Goal: Task Accomplishment & Management: Use online tool/utility

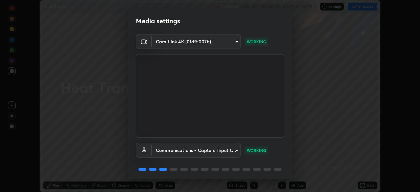
scroll to position [23, 0]
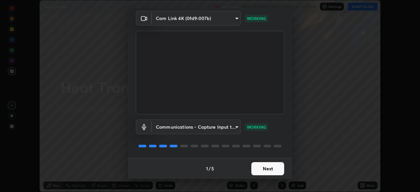
click at [265, 166] on button "Next" at bounding box center [267, 168] width 33 height 13
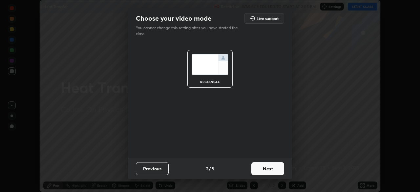
click at [265, 167] on button "Next" at bounding box center [267, 168] width 33 height 13
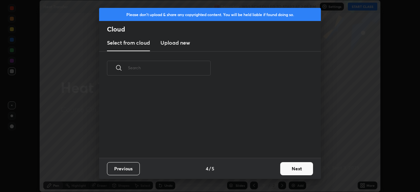
click at [271, 171] on div "Previous 4 / 5 Next" at bounding box center [210, 168] width 222 height 21
click at [289, 170] on button "Next" at bounding box center [296, 168] width 33 height 13
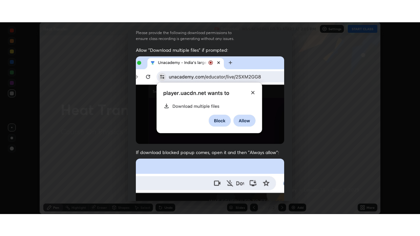
scroll to position [157, 0]
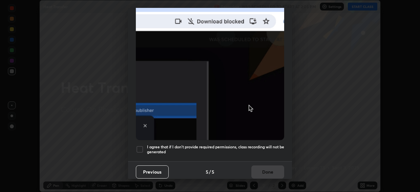
click at [141, 147] on div at bounding box center [140, 149] width 8 height 8
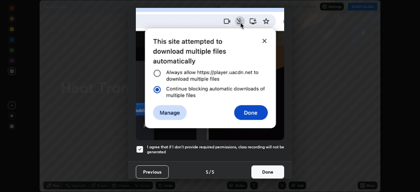
click at [266, 169] on button "Done" at bounding box center [267, 171] width 33 height 13
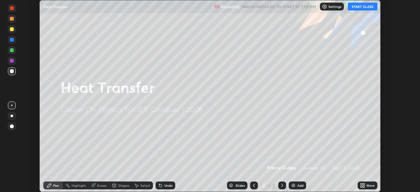
click at [360, 9] on button "START CLASS" at bounding box center [363, 7] width 30 height 8
click at [366, 187] on div "More" at bounding box center [368, 186] width 20 height 8
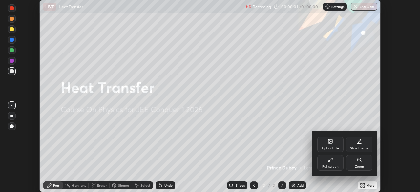
click at [335, 166] on div "Full screen" at bounding box center [330, 166] width 16 height 3
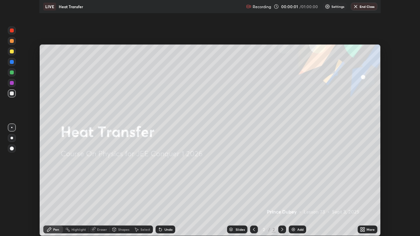
scroll to position [236, 420]
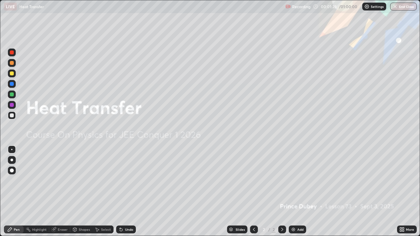
click at [303, 192] on div "Add" at bounding box center [300, 229] width 6 height 3
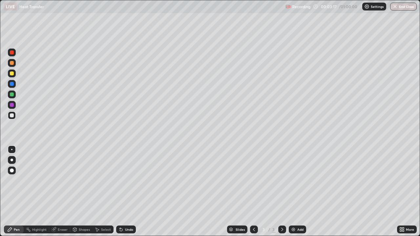
click at [12, 114] on div at bounding box center [12, 116] width 4 height 4
click at [11, 115] on div at bounding box center [12, 116] width 4 height 4
click at [80, 192] on div "Shapes" at bounding box center [84, 229] width 11 height 3
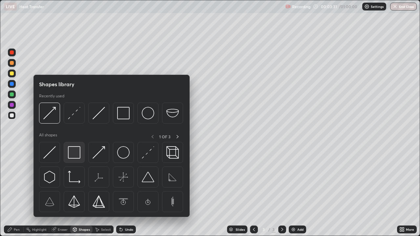
click at [72, 156] on img at bounding box center [74, 152] width 12 height 12
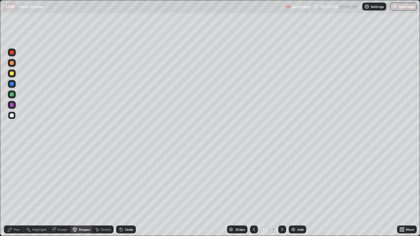
click at [11, 192] on icon at bounding box center [9, 229] width 5 height 5
click at [125, 192] on div "Undo" at bounding box center [129, 229] width 8 height 3
click at [79, 192] on div "Shapes" at bounding box center [84, 229] width 11 height 3
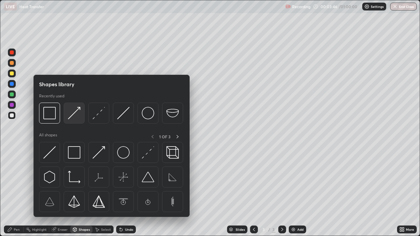
click at [77, 111] on img at bounding box center [74, 113] width 12 height 12
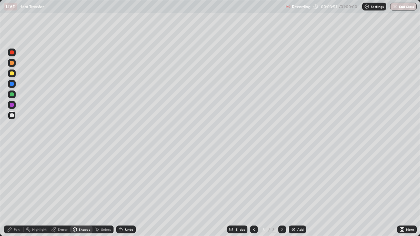
click at [10, 192] on div "Pen" at bounding box center [14, 230] width 20 height 8
click at [127, 192] on div "Undo" at bounding box center [129, 229] width 8 height 3
click at [81, 192] on div "Shapes" at bounding box center [84, 229] width 11 height 3
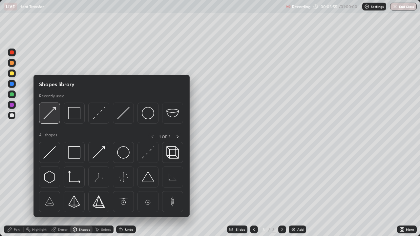
click at [47, 115] on img at bounding box center [49, 113] width 12 height 12
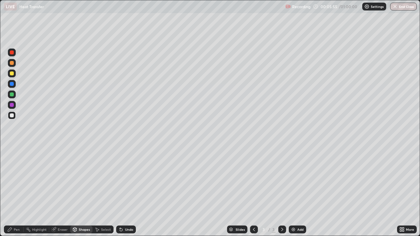
click at [11, 95] on div at bounding box center [12, 95] width 4 height 4
click at [11, 55] on div at bounding box center [12, 53] width 8 height 8
click at [80, 192] on div "Shapes" at bounding box center [84, 229] width 11 height 3
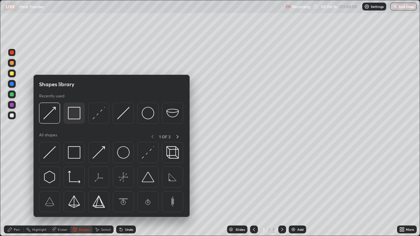
click at [76, 116] on img at bounding box center [74, 113] width 12 height 12
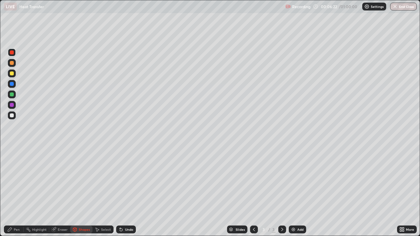
click at [84, 192] on div "Shapes" at bounding box center [84, 229] width 11 height 3
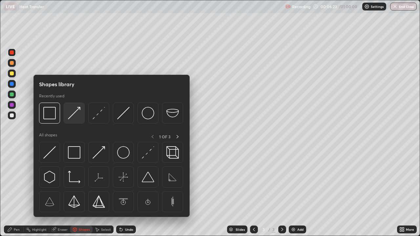
click at [76, 113] on img at bounding box center [74, 113] width 12 height 12
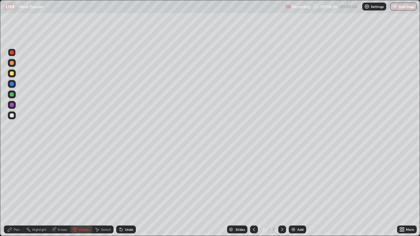
click at [12, 114] on div at bounding box center [12, 116] width 4 height 4
click at [9, 192] on icon at bounding box center [10, 230] width 4 height 4
click at [84, 192] on div "Shapes" at bounding box center [81, 230] width 22 height 8
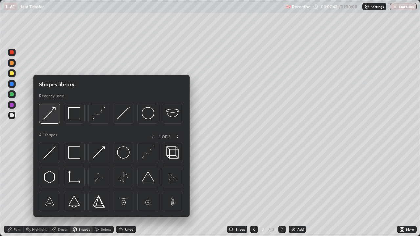
click at [54, 115] on img at bounding box center [49, 113] width 12 height 12
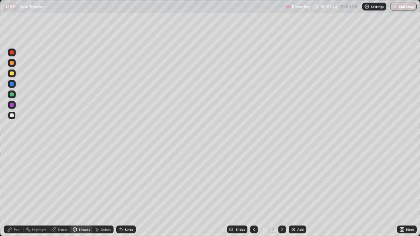
click at [13, 115] on div at bounding box center [12, 116] width 4 height 4
click at [127, 192] on div "Undo" at bounding box center [129, 229] width 8 height 3
click at [13, 192] on div "Pen" at bounding box center [14, 230] width 20 height 8
click at [12, 106] on div at bounding box center [12, 105] width 4 height 4
click at [12, 117] on div at bounding box center [12, 116] width 4 height 4
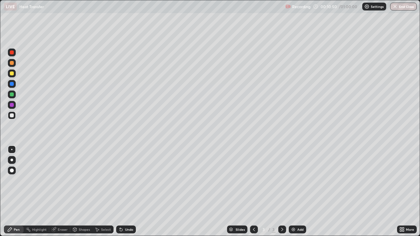
click at [106, 192] on div "Select" at bounding box center [106, 229] width 10 height 3
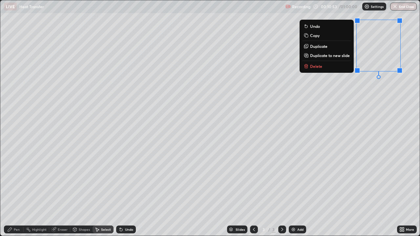
click at [316, 68] on p "Delete" at bounding box center [316, 66] width 12 height 5
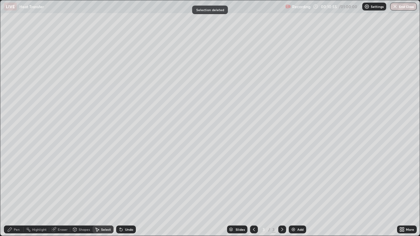
click at [85, 192] on div "Shapes" at bounding box center [84, 229] width 11 height 3
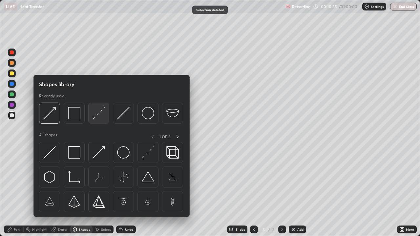
click at [99, 116] on img at bounding box center [99, 113] width 12 height 12
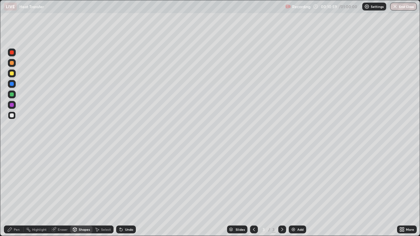
click at [18, 192] on div "Pen" at bounding box center [17, 229] width 6 height 3
click at [12, 150] on div at bounding box center [11, 149] width 1 height 1
click at [85, 192] on div "Shapes" at bounding box center [84, 229] width 11 height 3
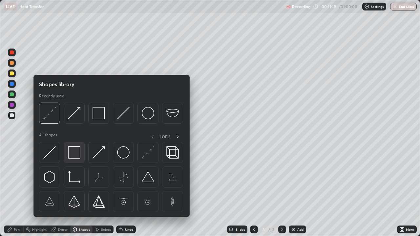
click at [77, 153] on img at bounding box center [74, 152] width 12 height 12
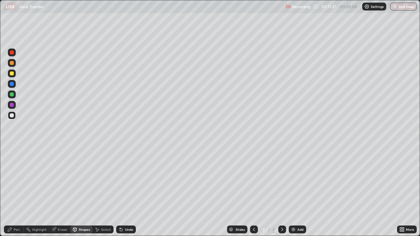
click at [103, 192] on div "Select" at bounding box center [106, 229] width 10 height 3
click at [63, 192] on div "Eraser" at bounding box center [63, 229] width 10 height 3
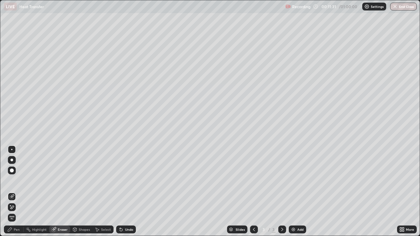
click at [64, 192] on div "Eraser" at bounding box center [63, 229] width 10 height 3
click at [129, 192] on div "Undo" at bounding box center [129, 229] width 8 height 3
click at [87, 192] on div "Shapes" at bounding box center [84, 229] width 11 height 3
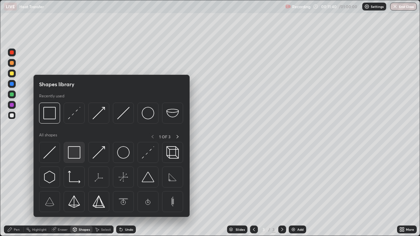
click at [79, 155] on img at bounding box center [74, 152] width 12 height 12
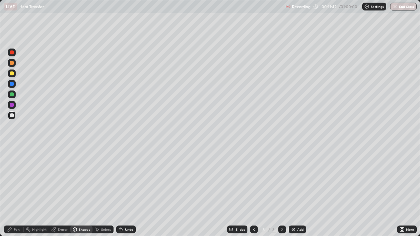
click at [123, 192] on div "Undo" at bounding box center [126, 230] width 20 height 8
click at [63, 192] on div "Eraser" at bounding box center [63, 229] width 10 height 3
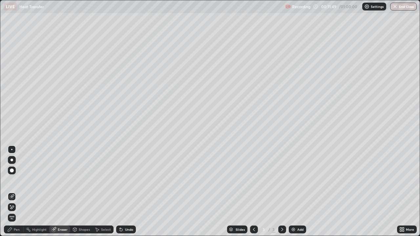
click at [106, 192] on div "Select" at bounding box center [103, 230] width 21 height 8
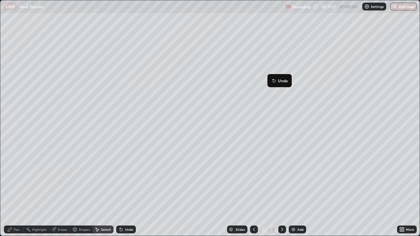
click at [267, 113] on div "0 ° Undo Copy Duplicate Duplicate to new slide Delete" at bounding box center [210, 118] width 420 height 236
click at [304, 84] on div "0 ° Undo Copy Duplicate Duplicate to new slide Delete" at bounding box center [210, 118] width 420 height 236
click at [19, 192] on div "Pen" at bounding box center [17, 229] width 6 height 3
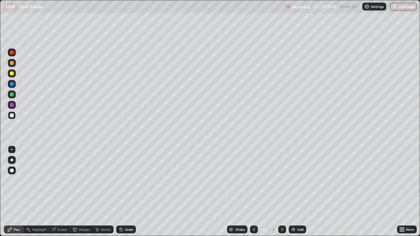
click at [12, 149] on div at bounding box center [11, 149] width 1 height 1
click at [12, 116] on div at bounding box center [12, 116] width 4 height 4
click at [13, 116] on div at bounding box center [12, 116] width 4 height 4
click at [10, 74] on div at bounding box center [12, 74] width 4 height 4
click at [9, 114] on div at bounding box center [12, 116] width 8 height 8
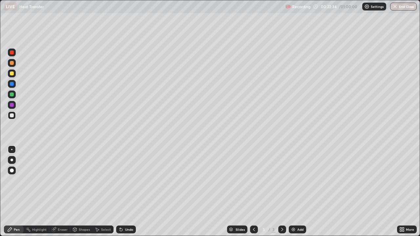
click at [11, 54] on div at bounding box center [12, 53] width 4 height 4
click at [299, 192] on div "Add" at bounding box center [300, 229] width 6 height 3
click at [11, 117] on div at bounding box center [12, 116] width 4 height 4
click at [79, 192] on div "Shapes" at bounding box center [84, 229] width 11 height 3
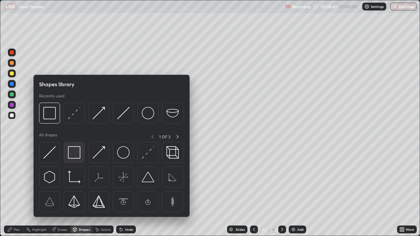
click at [73, 156] on img at bounding box center [74, 152] width 12 height 12
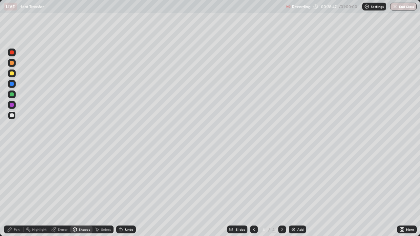
click at [79, 192] on div "Shapes" at bounding box center [84, 229] width 11 height 3
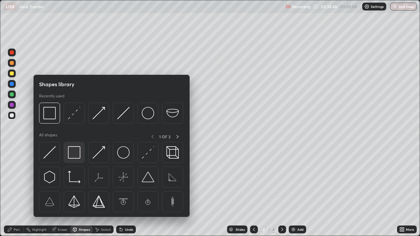
click at [73, 153] on img at bounding box center [74, 152] width 12 height 12
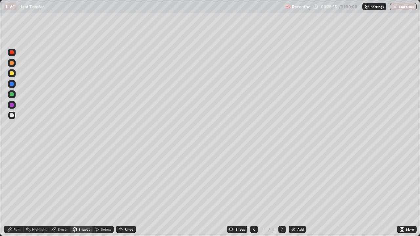
click at [126, 192] on div "Undo" at bounding box center [126, 230] width 20 height 8
click at [78, 192] on div "Shapes" at bounding box center [81, 230] width 22 height 8
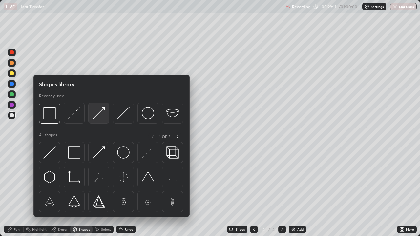
click at [101, 116] on img at bounding box center [99, 113] width 12 height 12
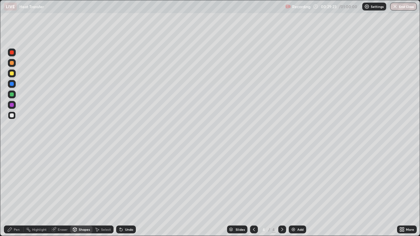
click at [15, 192] on div "Pen" at bounding box center [17, 229] width 6 height 3
click at [126, 192] on div "Undo" at bounding box center [129, 229] width 8 height 3
click at [129, 192] on div "Undo" at bounding box center [129, 229] width 8 height 3
click at [128, 192] on div "Undo" at bounding box center [129, 229] width 8 height 3
click at [78, 192] on div "Shapes" at bounding box center [81, 230] width 22 height 8
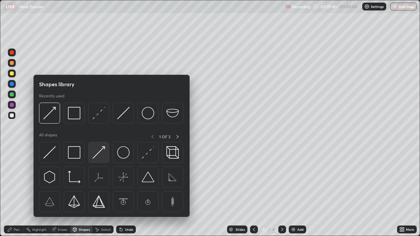
click at [98, 155] on img at bounding box center [99, 152] width 12 height 12
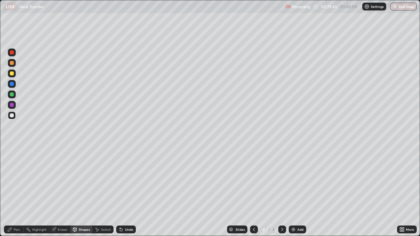
click at [19, 192] on div "Pen" at bounding box center [17, 229] width 6 height 3
click at [59, 192] on div "Eraser" at bounding box center [63, 229] width 10 height 3
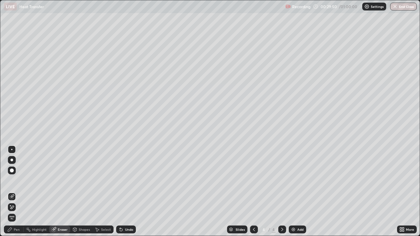
click at [13, 192] on icon at bounding box center [11, 208] width 5 height 6
click at [13, 192] on div "Pen" at bounding box center [14, 230] width 20 height 8
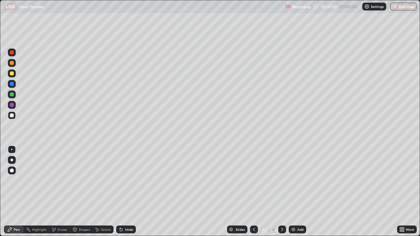
click at [10, 74] on div at bounding box center [12, 74] width 4 height 4
click at [11, 106] on div at bounding box center [12, 105] width 4 height 4
click at [11, 116] on div at bounding box center [12, 116] width 4 height 4
click at [10, 104] on div at bounding box center [12, 105] width 4 height 4
click at [11, 95] on div at bounding box center [12, 95] width 4 height 4
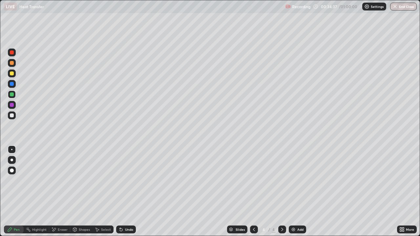
click at [12, 74] on div at bounding box center [12, 74] width 4 height 4
click at [12, 116] on div at bounding box center [12, 116] width 4 height 4
click at [132, 192] on div "Undo" at bounding box center [126, 230] width 20 height 8
click at [129, 192] on div "Undo" at bounding box center [129, 229] width 8 height 3
click at [131, 192] on div "Undo" at bounding box center [129, 229] width 8 height 3
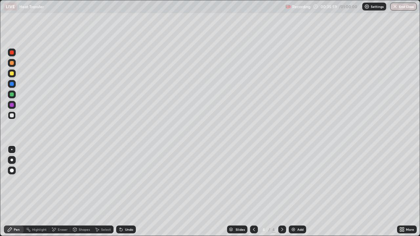
click at [130, 192] on div "Undo" at bounding box center [126, 230] width 20 height 8
click at [125, 192] on div "Undo" at bounding box center [129, 229] width 8 height 3
click at [132, 192] on div "Undo" at bounding box center [129, 229] width 8 height 3
click at [131, 192] on div "Undo" at bounding box center [126, 230] width 20 height 8
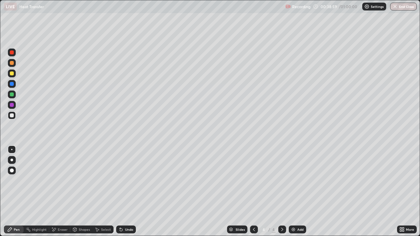
click at [131, 192] on div "Undo" at bounding box center [129, 229] width 8 height 3
click at [254, 192] on icon at bounding box center [253, 229] width 5 height 5
click at [285, 192] on div at bounding box center [282, 230] width 8 height 8
click at [298, 192] on div "Add" at bounding box center [300, 229] width 6 height 3
click at [62, 192] on div "Eraser" at bounding box center [63, 229] width 10 height 3
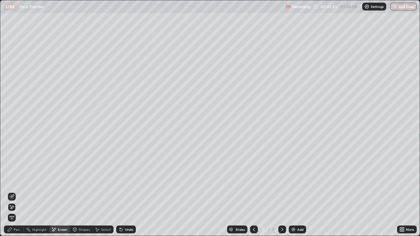
click at [15, 192] on div "Pen" at bounding box center [17, 229] width 6 height 3
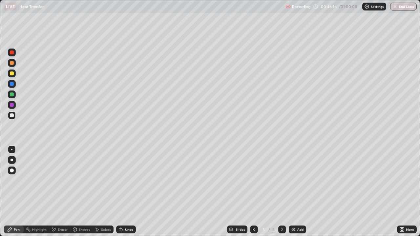
click at [12, 192] on icon at bounding box center [9, 229] width 5 height 5
click at [81, 192] on div "Shapes" at bounding box center [84, 229] width 11 height 3
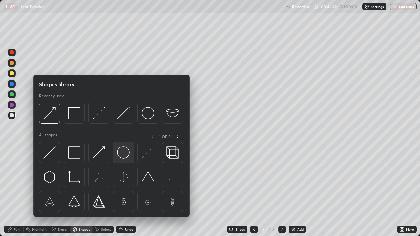
click at [125, 156] on img at bounding box center [123, 152] width 12 height 12
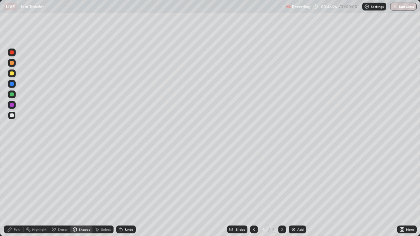
click at [80, 192] on div "Shapes" at bounding box center [84, 229] width 11 height 3
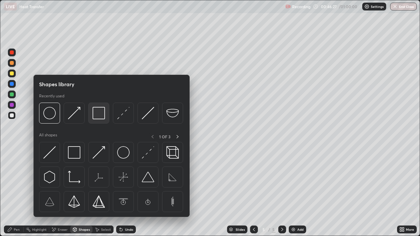
click at [96, 118] on img at bounding box center [99, 113] width 12 height 12
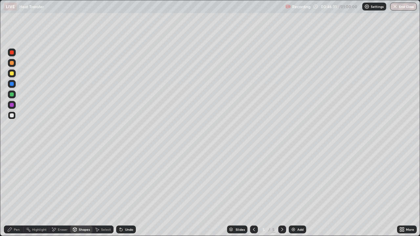
click at [84, 192] on div "Shapes" at bounding box center [84, 229] width 11 height 3
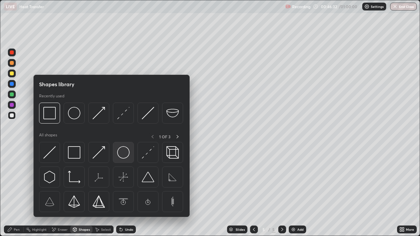
click at [122, 153] on img at bounding box center [123, 152] width 12 height 12
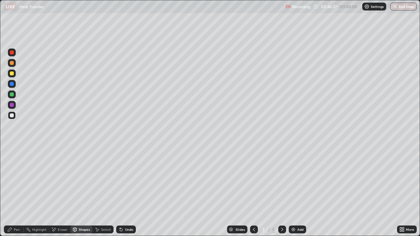
click at [81, 192] on div "Shapes" at bounding box center [84, 229] width 11 height 3
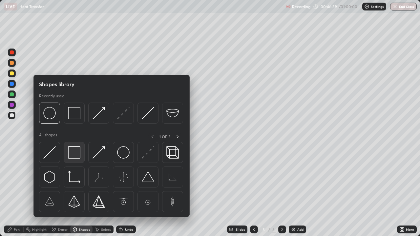
click at [73, 153] on img at bounding box center [74, 152] width 12 height 12
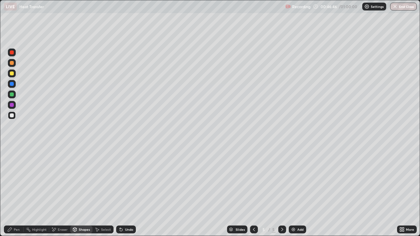
click at [101, 192] on div "Select" at bounding box center [106, 229] width 10 height 3
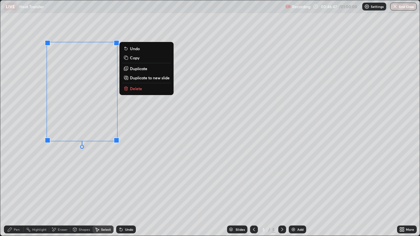
click at [136, 70] on p "Duplicate" at bounding box center [138, 68] width 17 height 5
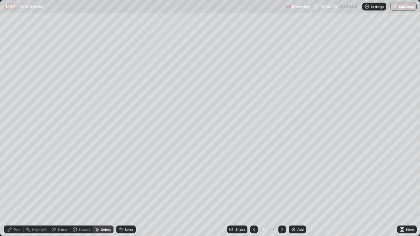
click at [129, 192] on div "Undo" at bounding box center [129, 229] width 8 height 3
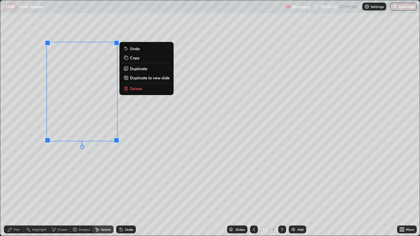
click at [138, 68] on p "Duplicate" at bounding box center [138, 68] width 17 height 5
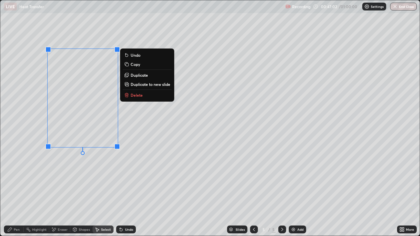
click at [73, 184] on div "0 ° Undo Copy Duplicate Duplicate to new slide Delete" at bounding box center [210, 118] width 420 height 236
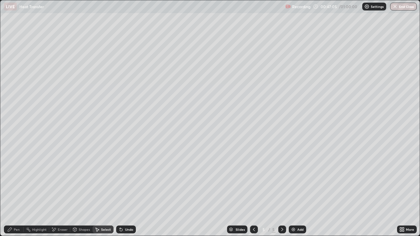
click at [79, 192] on div "Shapes" at bounding box center [84, 229] width 11 height 3
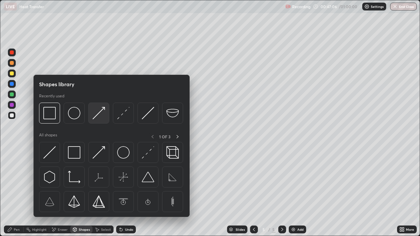
click at [98, 115] on img at bounding box center [99, 113] width 12 height 12
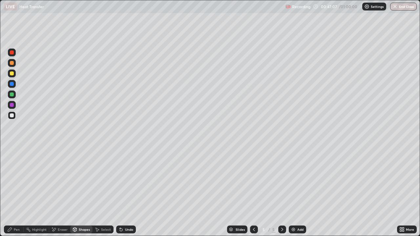
click at [11, 75] on div at bounding box center [12, 74] width 4 height 4
click at [12, 192] on div "Pen" at bounding box center [14, 230] width 20 height 8
click at [12, 150] on div at bounding box center [11, 149] width 1 height 1
click at [81, 192] on div "Shapes" at bounding box center [84, 229] width 11 height 3
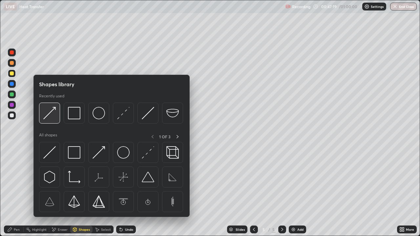
click at [53, 114] on img at bounding box center [49, 113] width 12 height 12
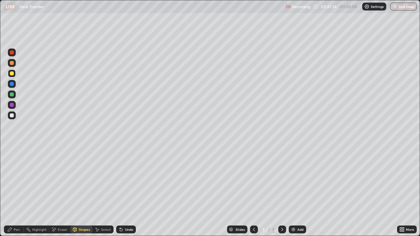
click at [16, 192] on div "Pen" at bounding box center [17, 229] width 6 height 3
click at [62, 192] on div "Eraser" at bounding box center [63, 229] width 10 height 3
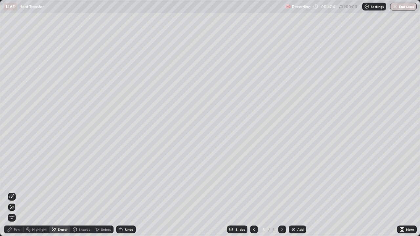
click at [16, 192] on div "Pen" at bounding box center [17, 229] width 6 height 3
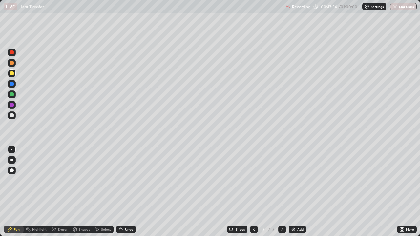
click at [12, 74] on div at bounding box center [12, 74] width 4 height 4
click at [86, 192] on div "Shapes" at bounding box center [84, 229] width 11 height 3
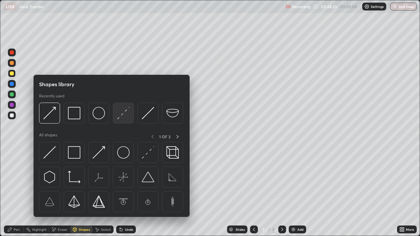
click at [124, 111] on img at bounding box center [123, 113] width 12 height 12
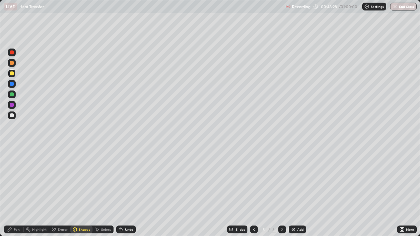
click at [82, 192] on div "Shapes" at bounding box center [84, 229] width 11 height 3
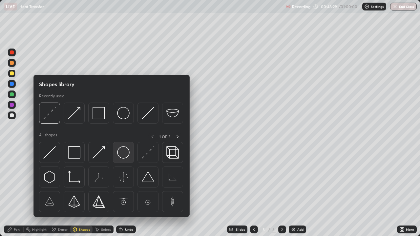
click at [121, 154] on img at bounding box center [123, 152] width 12 height 12
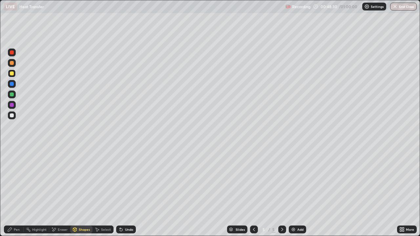
click at [9, 118] on div at bounding box center [12, 116] width 8 height 8
click at [104, 192] on div "Select" at bounding box center [106, 229] width 10 height 3
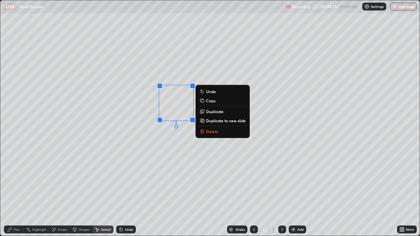
click at [211, 112] on p "Duplicate" at bounding box center [214, 111] width 17 height 5
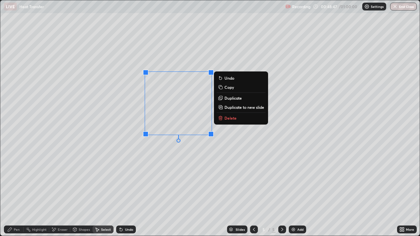
click at [151, 178] on div "0 ° Undo Copy Duplicate Duplicate to new slide Delete" at bounding box center [210, 118] width 420 height 236
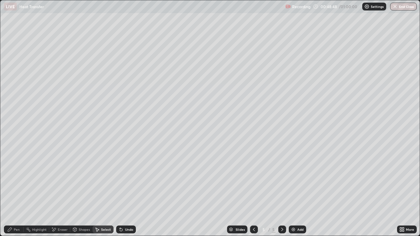
click at [82, 192] on div "Shapes" at bounding box center [84, 229] width 11 height 3
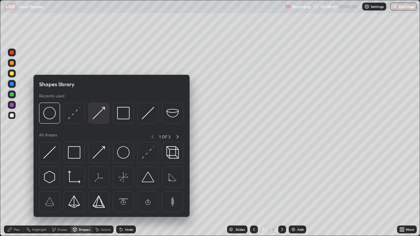
click at [98, 116] on img at bounding box center [99, 113] width 12 height 12
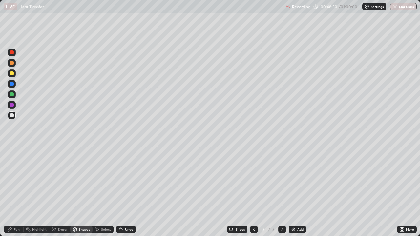
click at [11, 96] on div at bounding box center [12, 95] width 4 height 4
click at [127, 192] on div "Undo" at bounding box center [129, 229] width 8 height 3
click at [12, 192] on icon at bounding box center [9, 229] width 5 height 5
click at [125, 192] on div "Undo" at bounding box center [129, 229] width 8 height 3
click at [12, 72] on div at bounding box center [12, 74] width 4 height 4
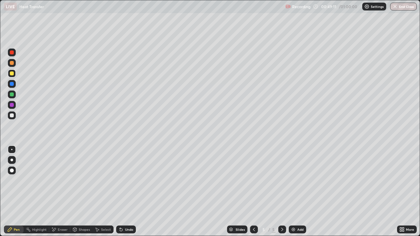
click at [9, 73] on div at bounding box center [12, 74] width 8 height 8
click at [86, 192] on div "Shapes" at bounding box center [84, 229] width 11 height 3
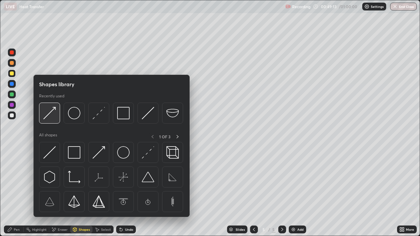
click at [56, 116] on div at bounding box center [49, 113] width 21 height 21
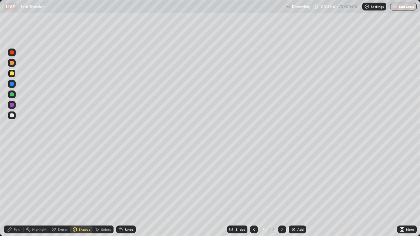
click at [80, 192] on div "Shapes" at bounding box center [81, 230] width 22 height 8
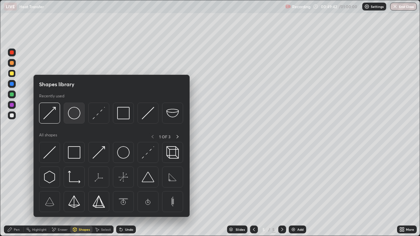
click at [73, 114] on img at bounding box center [74, 113] width 12 height 12
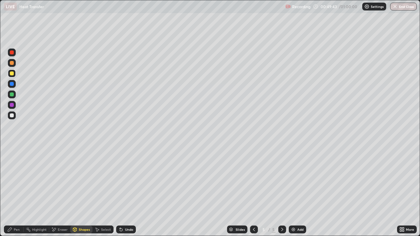
click at [12, 53] on div at bounding box center [12, 53] width 4 height 4
click at [104, 192] on div "Select" at bounding box center [106, 229] width 10 height 3
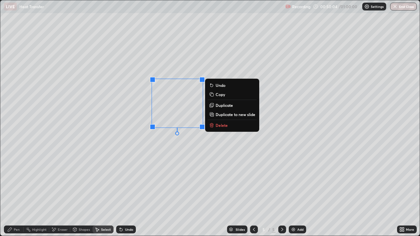
click at [80, 192] on div "Shapes" at bounding box center [84, 229] width 11 height 3
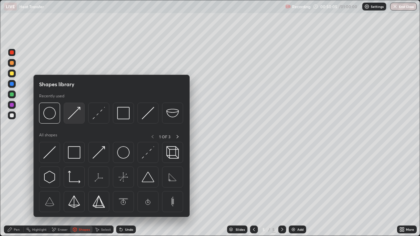
click at [76, 117] on img at bounding box center [74, 113] width 12 height 12
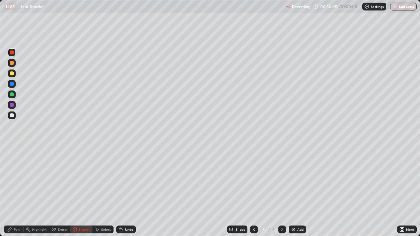
click at [11, 54] on div at bounding box center [12, 53] width 4 height 4
click at [10, 192] on div "Pen" at bounding box center [14, 230] width 20 height 8
click at [102, 192] on div "Select" at bounding box center [106, 229] width 10 height 3
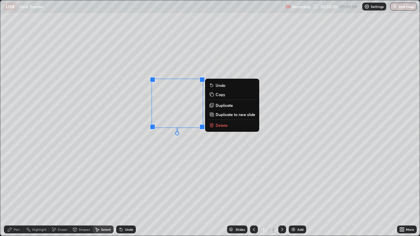
click at [221, 125] on p "Delete" at bounding box center [222, 125] width 12 height 5
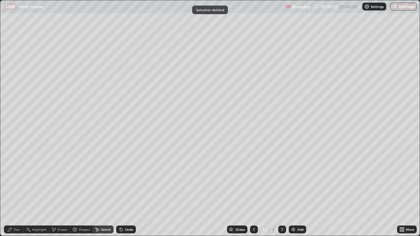
click at [127, 192] on div "Undo" at bounding box center [129, 229] width 8 height 3
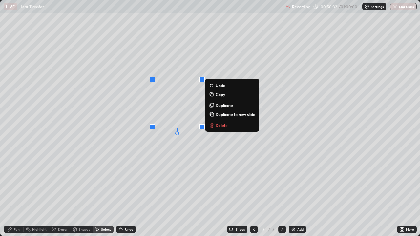
click at [222, 105] on p "Duplicate" at bounding box center [224, 105] width 17 height 5
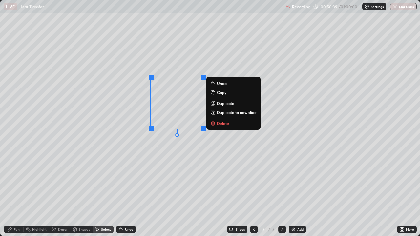
click at [154, 177] on div "0 ° Undo Copy Duplicate Duplicate to new slide Delete" at bounding box center [210, 118] width 420 height 236
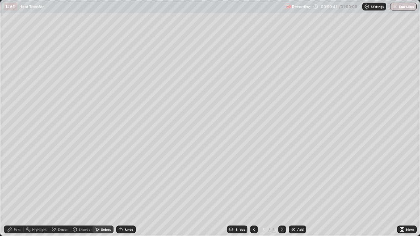
click at [11, 192] on icon at bounding box center [9, 229] width 5 height 5
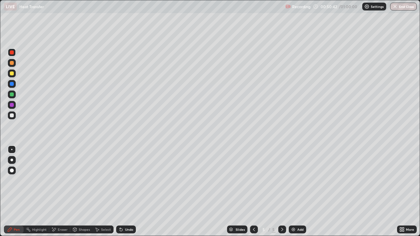
click at [12, 150] on div at bounding box center [11, 149] width 1 height 1
click at [82, 192] on div "Shapes" at bounding box center [84, 229] width 11 height 3
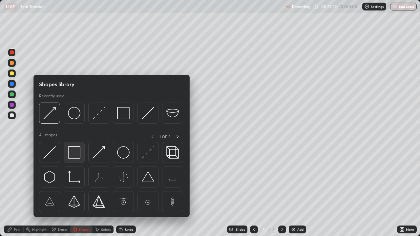
click at [76, 155] on img at bounding box center [74, 152] width 12 height 12
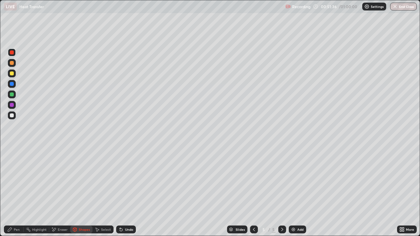
click at [9, 192] on icon at bounding box center [10, 230] width 4 height 4
click at [81, 192] on div "Shapes" at bounding box center [81, 230] width 22 height 8
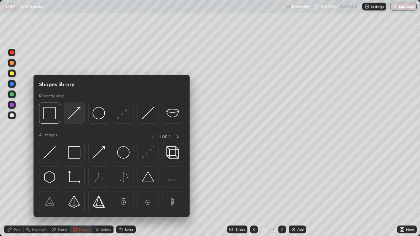
click at [76, 117] on img at bounding box center [74, 113] width 12 height 12
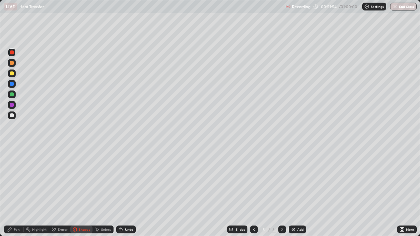
click at [13, 115] on div at bounding box center [12, 116] width 4 height 4
click at [125, 192] on div "Undo" at bounding box center [129, 229] width 8 height 3
click at [14, 192] on div "Pen" at bounding box center [17, 229] width 6 height 3
click at [85, 192] on div "Shapes" at bounding box center [84, 229] width 11 height 3
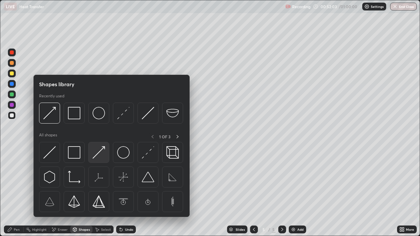
click at [100, 152] on img at bounding box center [99, 152] width 12 height 12
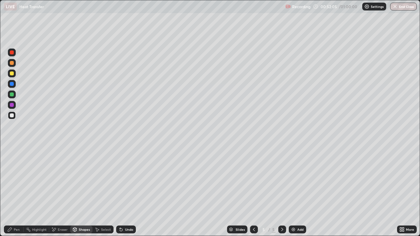
click at [10, 192] on div "Pen" at bounding box center [14, 230] width 20 height 8
click at [85, 192] on div "Shapes" at bounding box center [84, 229] width 11 height 3
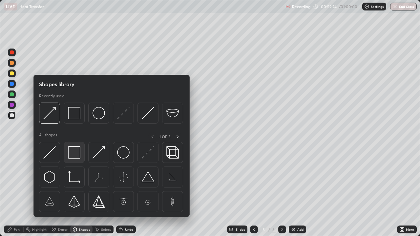
click at [76, 154] on img at bounding box center [74, 152] width 12 height 12
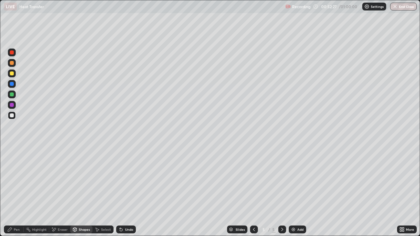
click at [127, 192] on div "Undo" at bounding box center [129, 229] width 8 height 3
click at [13, 54] on div at bounding box center [12, 53] width 4 height 4
click at [8, 192] on icon at bounding box center [10, 230] width 4 height 4
click at [82, 192] on div "Shapes" at bounding box center [81, 230] width 22 height 8
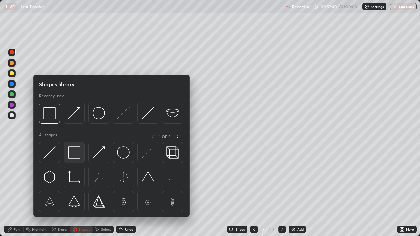
click at [77, 153] on img at bounding box center [74, 152] width 12 height 12
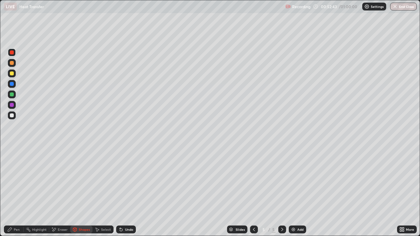
click at [120, 192] on icon at bounding box center [121, 230] width 3 height 3
click at [123, 192] on div "Undo" at bounding box center [126, 230] width 20 height 8
click at [125, 192] on div "Undo" at bounding box center [129, 229] width 8 height 3
click at [120, 192] on icon at bounding box center [121, 230] width 3 height 3
click at [121, 192] on icon at bounding box center [121, 230] width 3 height 3
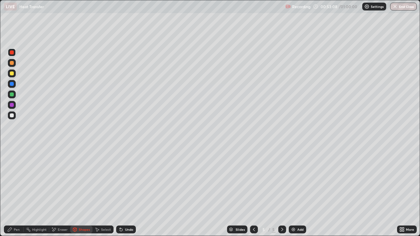
click at [13, 192] on div "Pen" at bounding box center [14, 230] width 20 height 8
click at [11, 95] on div at bounding box center [12, 95] width 4 height 4
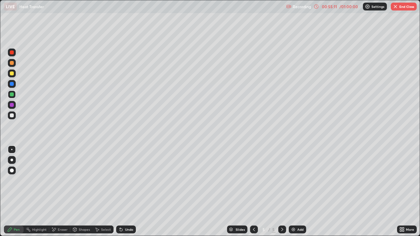
click at [154, 192] on div "Slides 5 / 5 Add" at bounding box center [266, 229] width 261 height 13
click at [161, 192] on div "Slides 5 / 5 Add" at bounding box center [266, 229] width 261 height 13
click at [107, 192] on div "Select" at bounding box center [106, 229] width 10 height 3
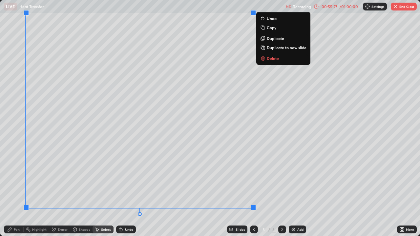
click at [15, 192] on div "Pen" at bounding box center [17, 229] width 6 height 3
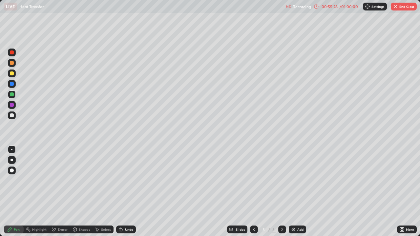
click at [12, 150] on div at bounding box center [11, 149] width 1 height 1
click at [12, 115] on div at bounding box center [12, 116] width 4 height 4
click at [130, 192] on div "Undo" at bounding box center [129, 229] width 8 height 3
click at [127, 192] on div "Undo" at bounding box center [129, 229] width 8 height 3
click at [60, 192] on div "Eraser" at bounding box center [63, 229] width 10 height 3
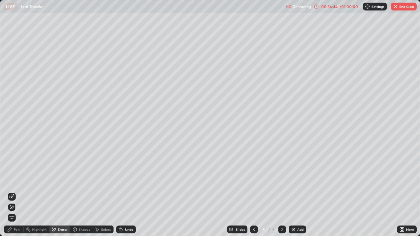
click at [14, 192] on div "Pen" at bounding box center [17, 229] width 6 height 3
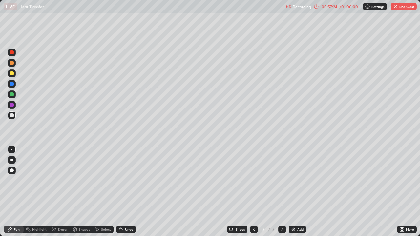
click at [60, 192] on div "Eraser" at bounding box center [63, 229] width 10 height 3
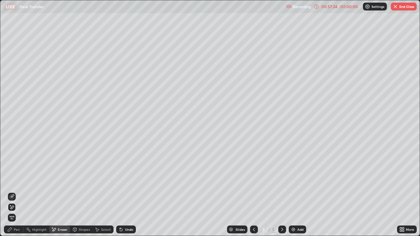
click at [12, 192] on icon at bounding box center [11, 208] width 5 height 6
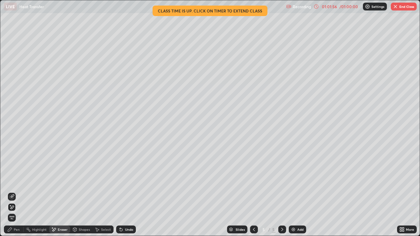
click at [408, 7] on button "End Class" at bounding box center [404, 7] width 26 height 8
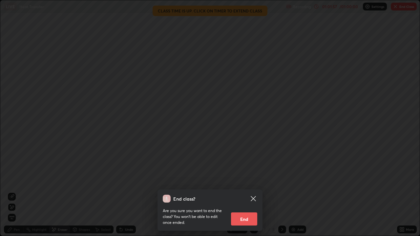
click at [251, 192] on button "End" at bounding box center [244, 219] width 26 height 13
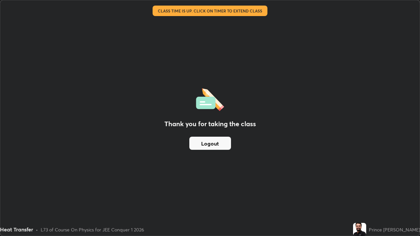
click at [211, 146] on button "Logout" at bounding box center [210, 143] width 42 height 13
